Goal: Transaction & Acquisition: Purchase product/service

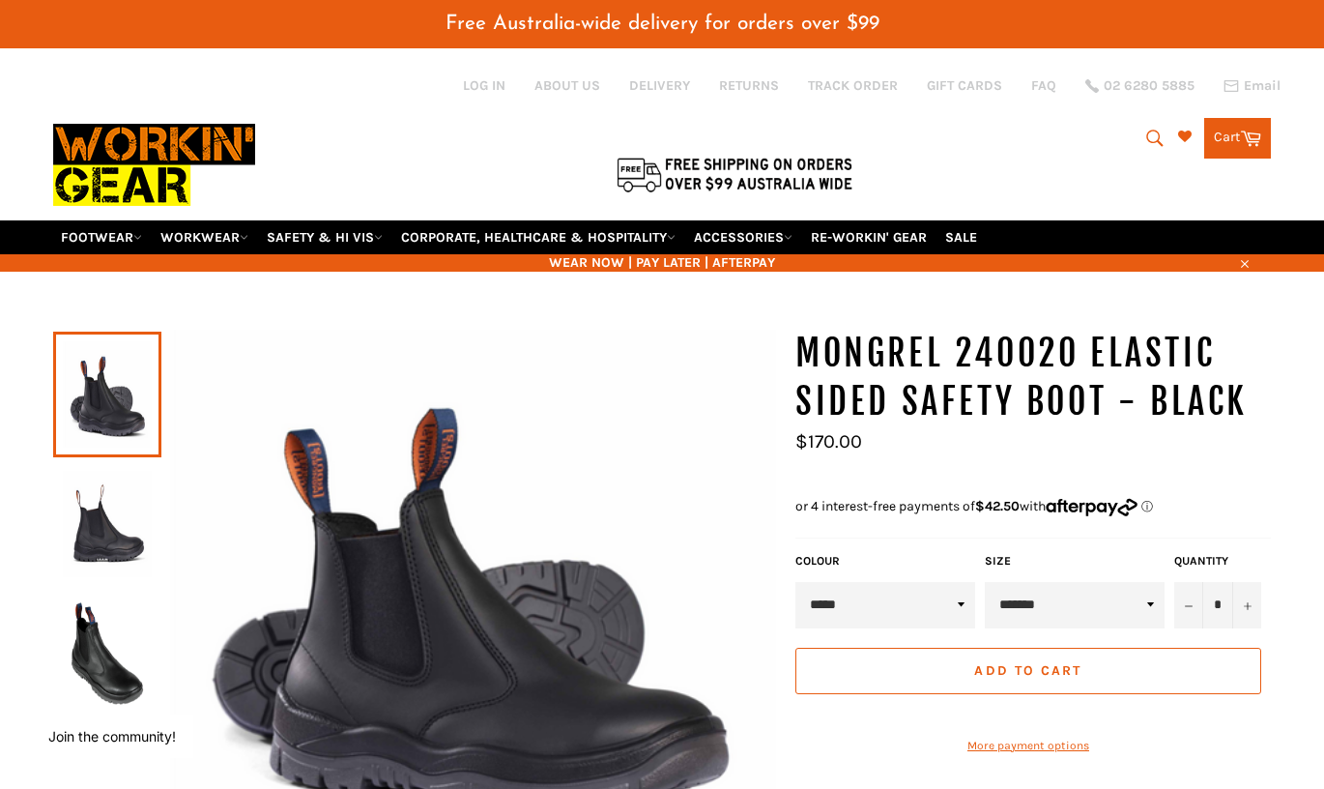
click at [1014, 662] on span "Add to Cart" at bounding box center [1027, 670] width 107 height 16
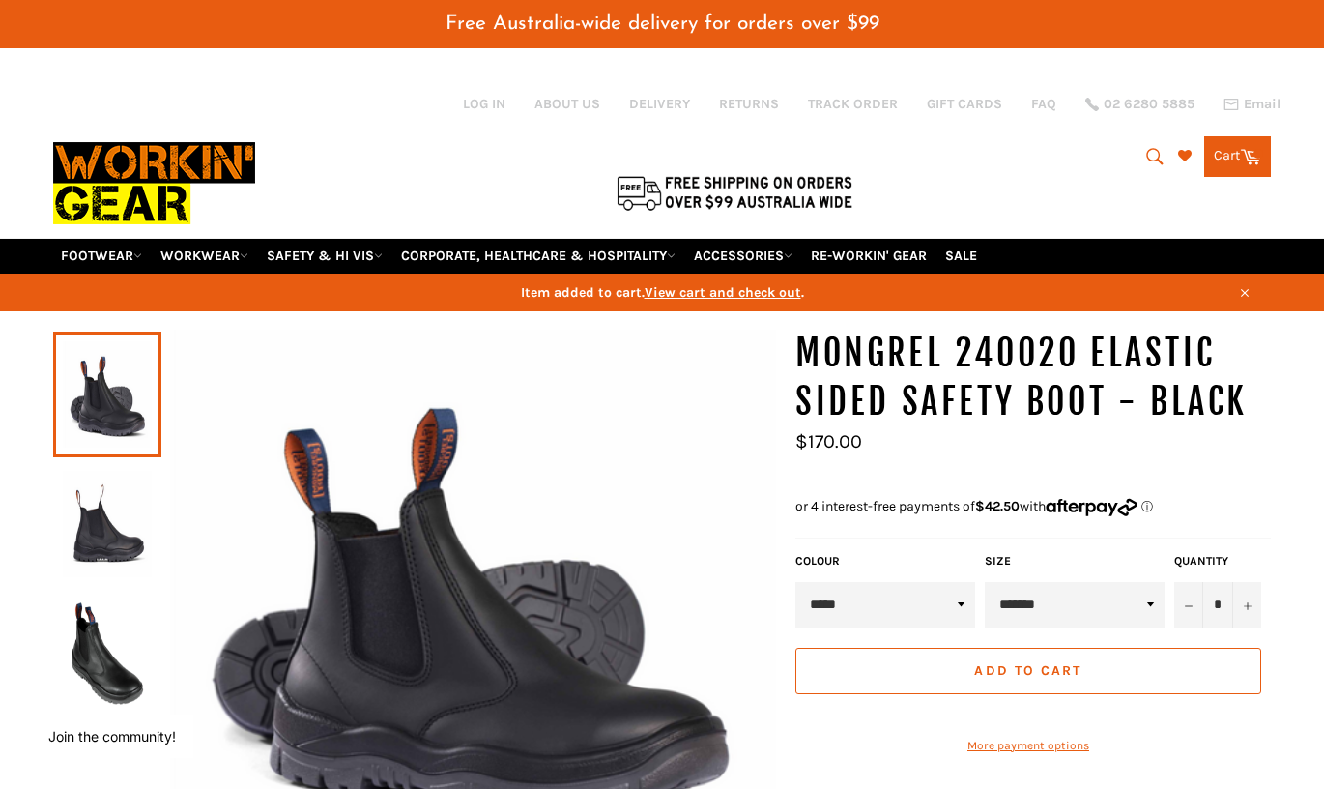
click at [1227, 136] on link "Cart Cart 0 items" at bounding box center [1237, 156] width 67 height 41
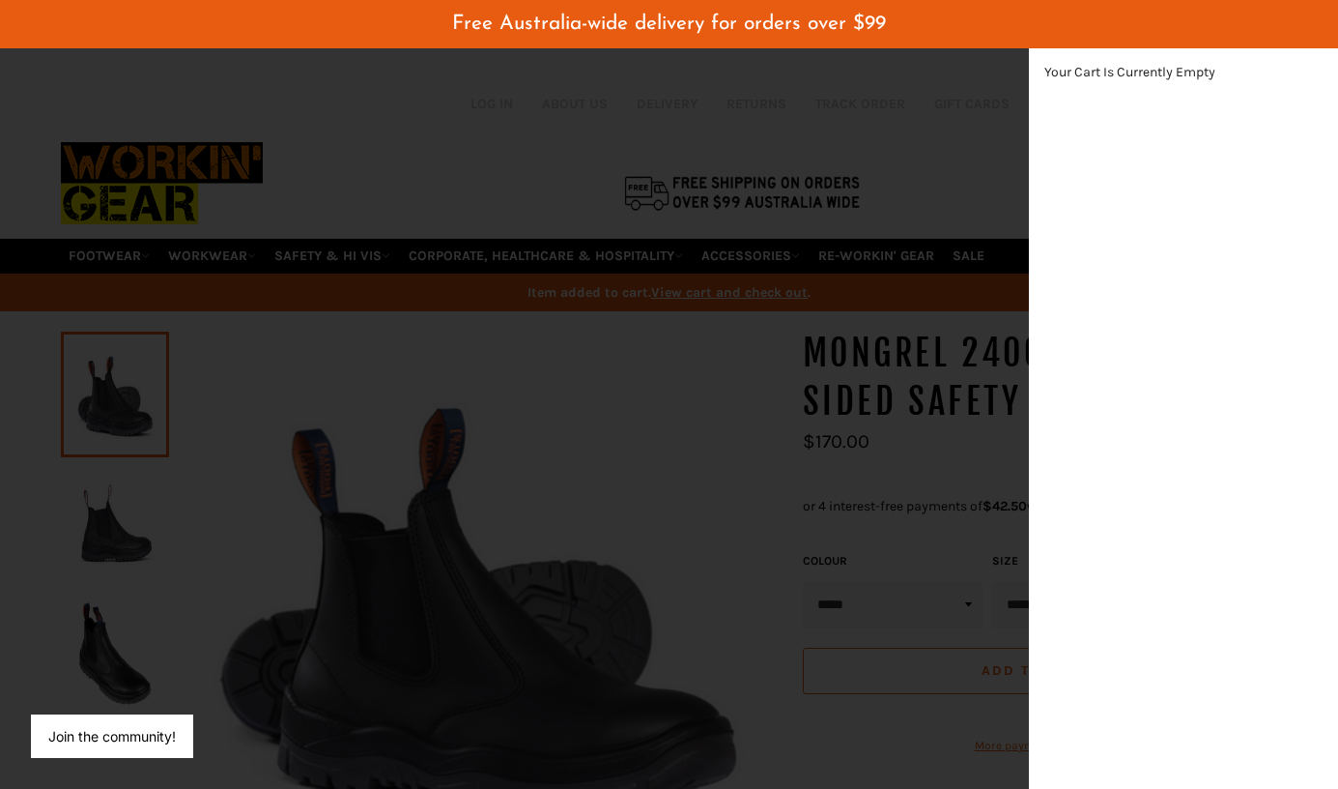
scroll to position [546, 32]
click at [933, 352] on div "modal" at bounding box center [669, 394] width 1338 height 789
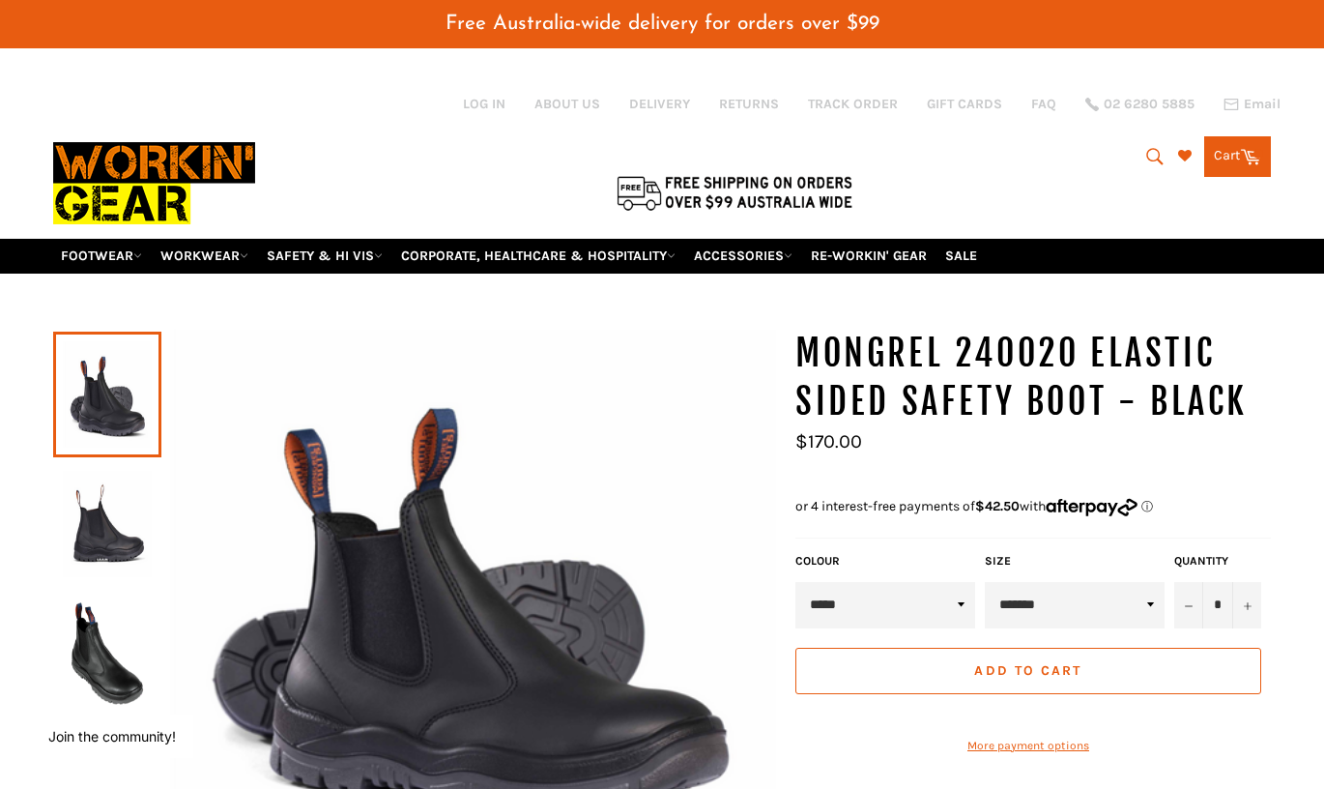
click at [879, 647] on button "Add to Cart" at bounding box center [1028, 670] width 466 height 46
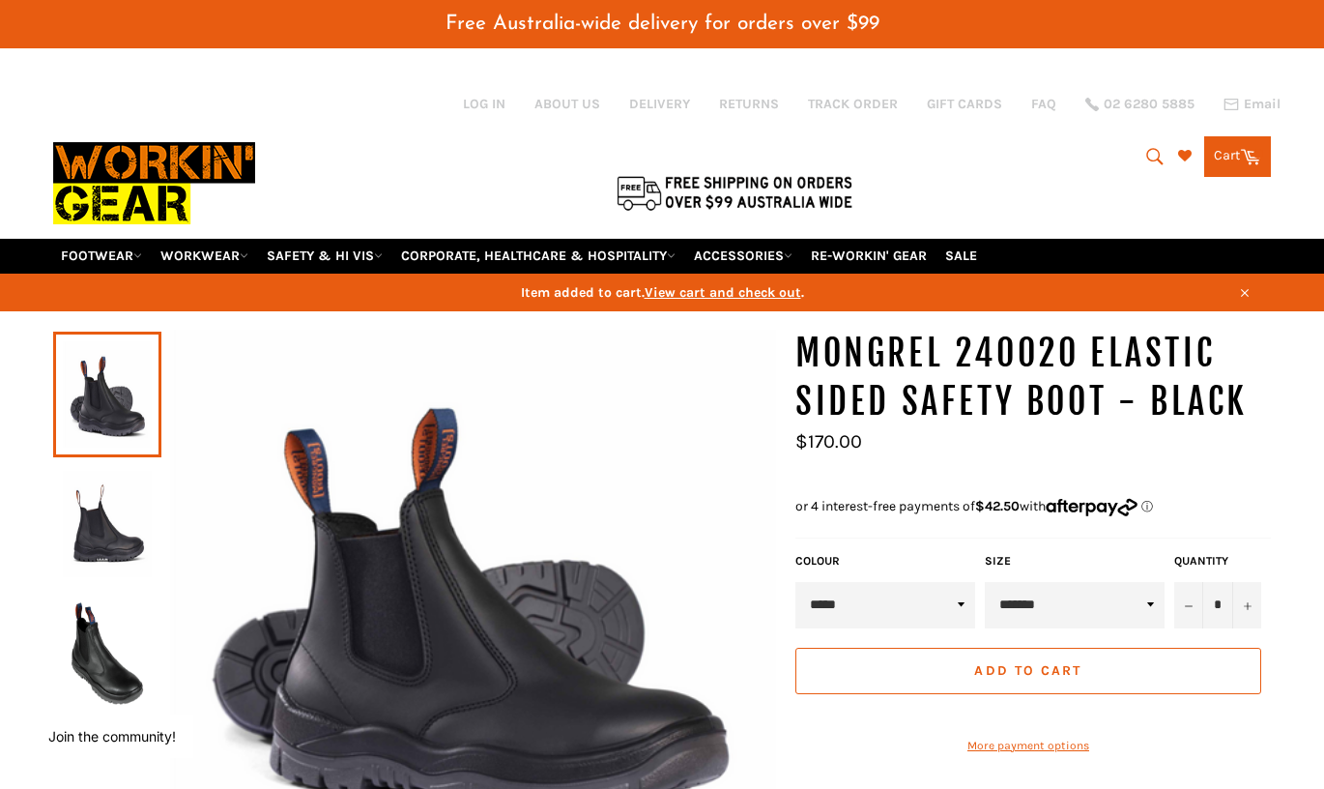
click at [1237, 146] on link "Cart Cart 0 items" at bounding box center [1237, 156] width 67 height 41
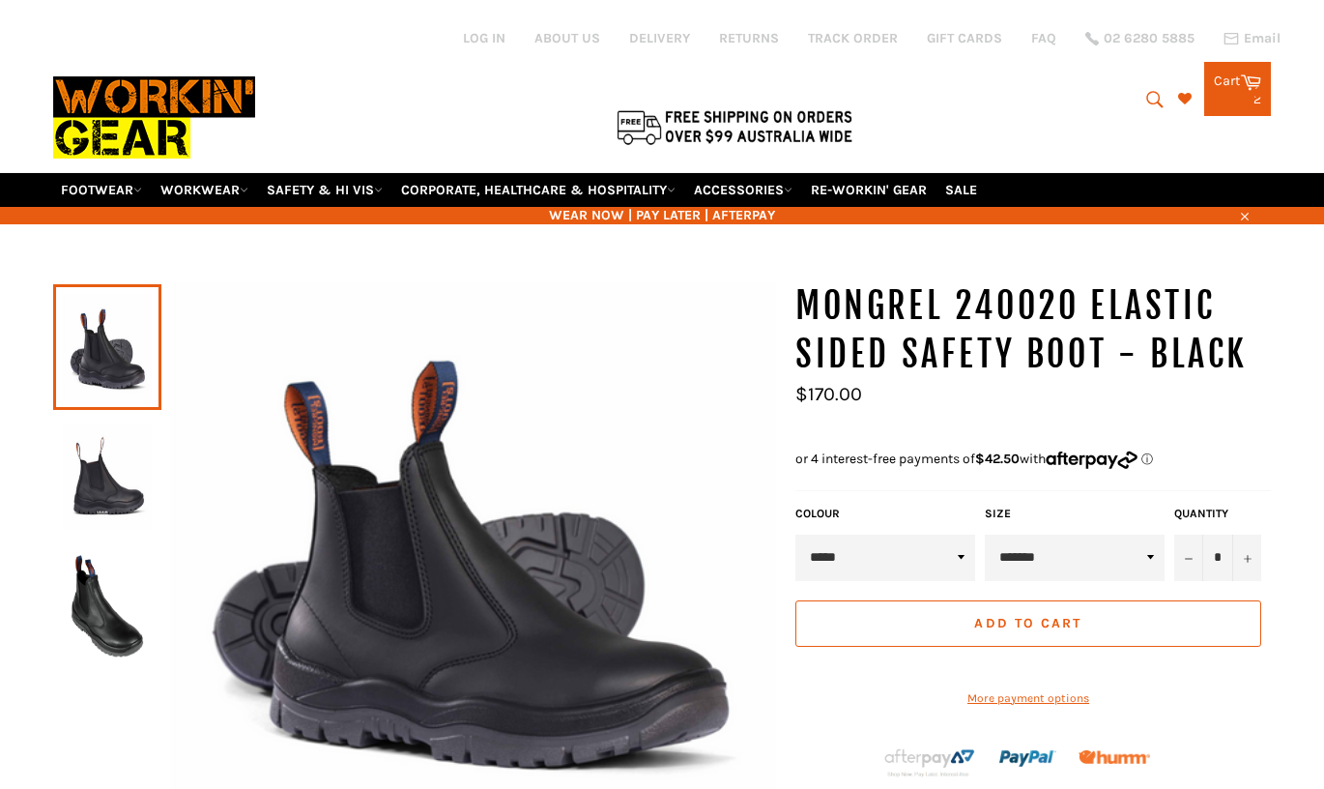
click at [1248, 93] on div "2 items" at bounding box center [1237, 100] width 47 height 14
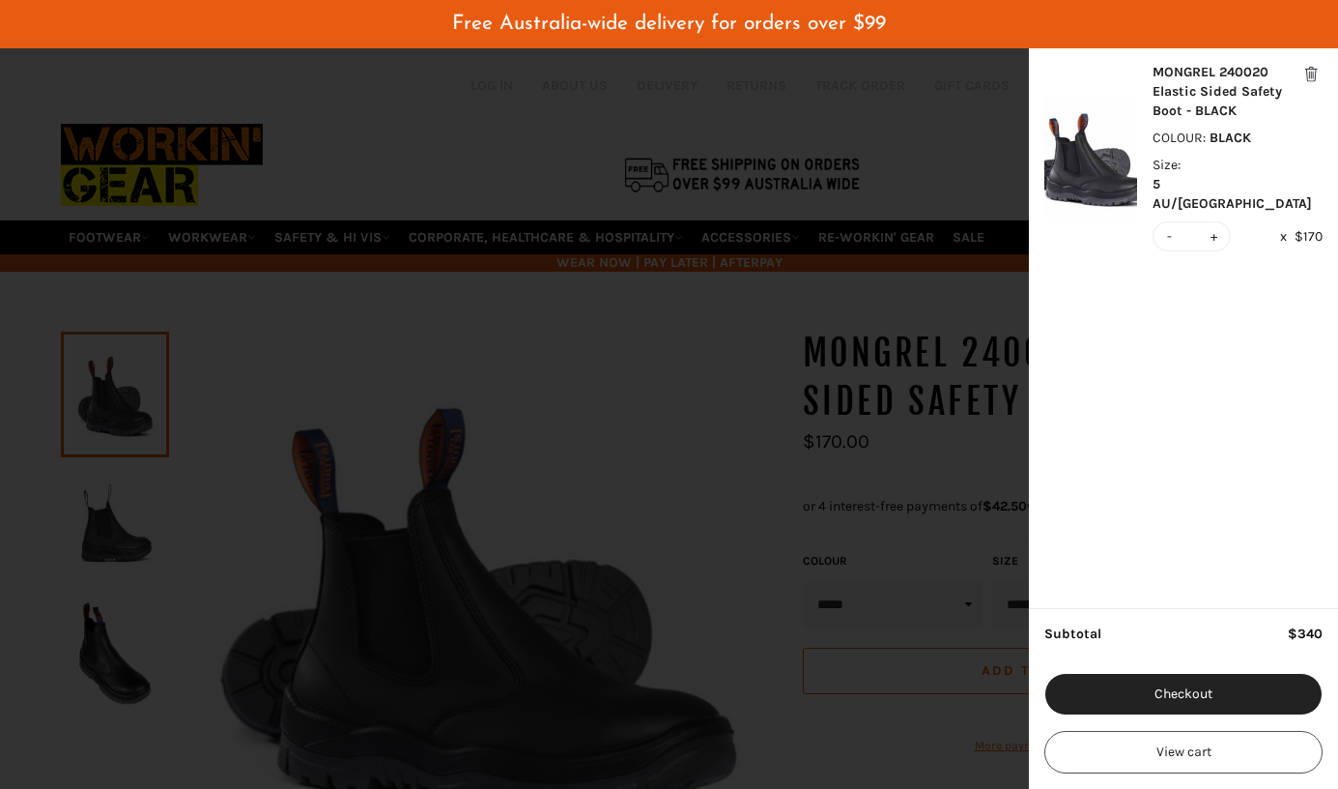
click at [1165, 222] on button "-" at bounding box center [1170, 236] width 14 height 28
type input "*"
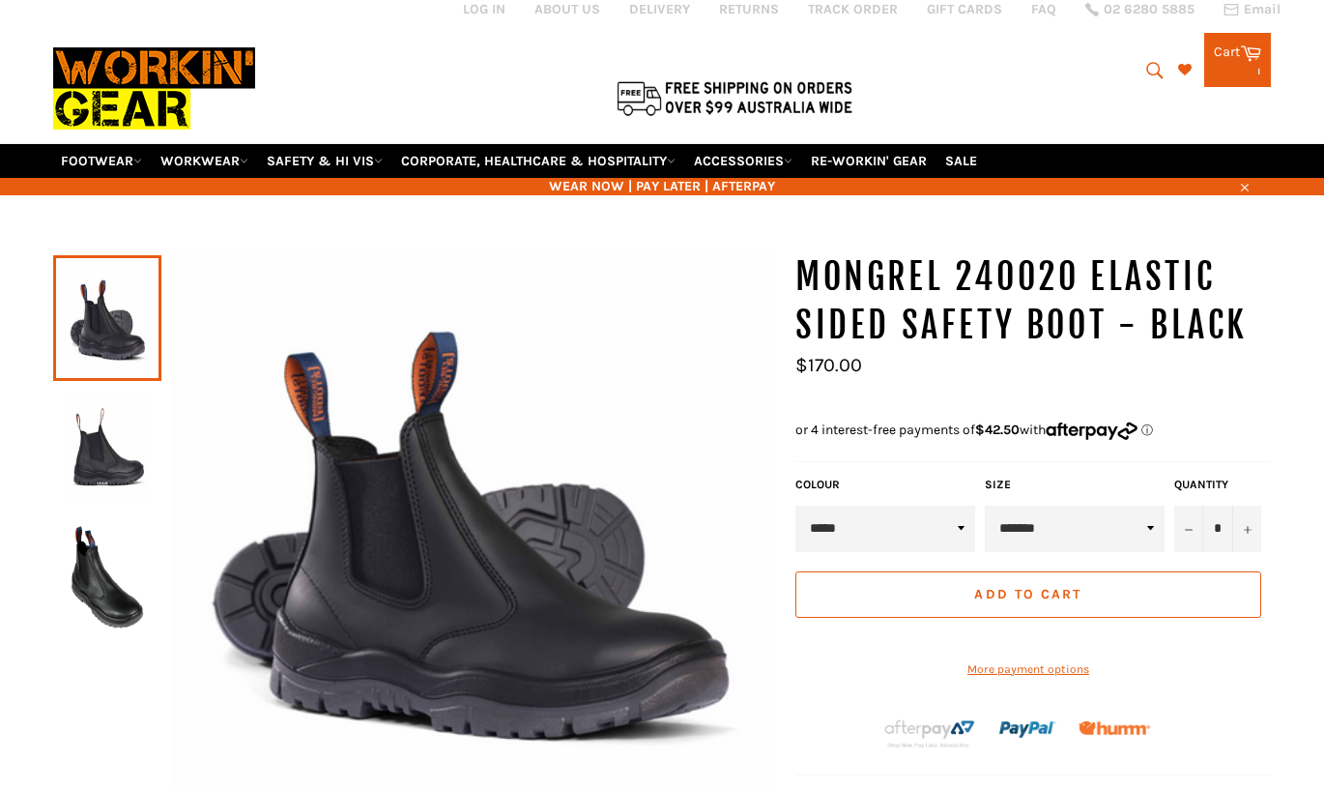
scroll to position [78, 0]
